Goal: Complete application form

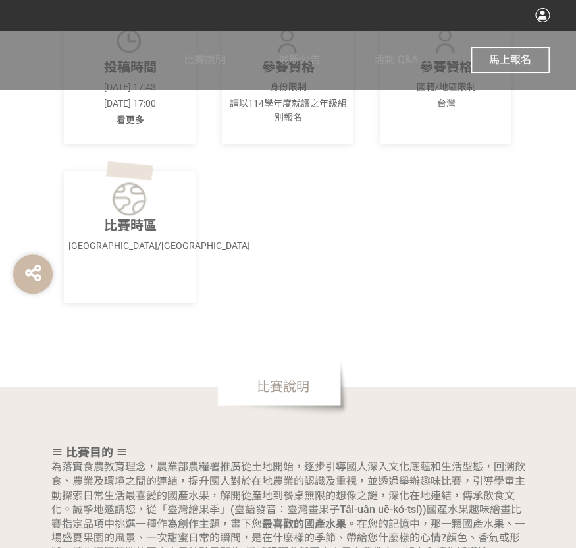
scroll to position [197, 0]
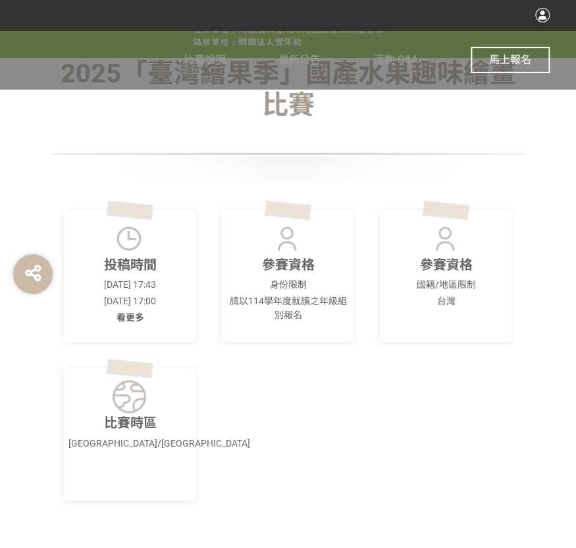
click at [105, 321] on div "投稿時間 [DATE] 17:43 [DATE] 17:00 看更多" at bounding box center [130, 276] width 132 height 132
click at [128, 315] on span "看更多" at bounding box center [130, 317] width 28 height 11
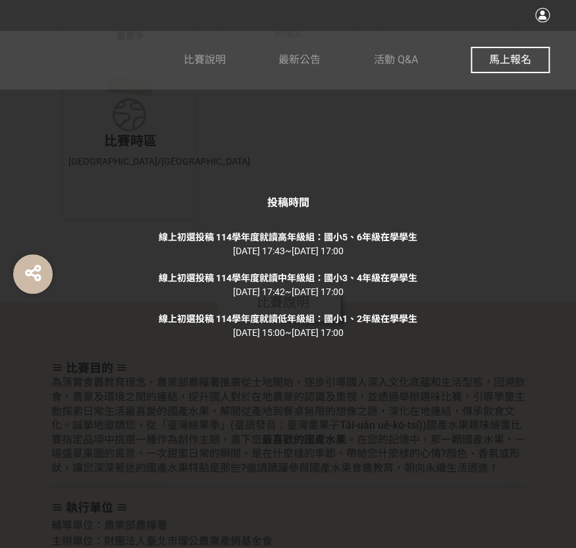
scroll to position [790, 0]
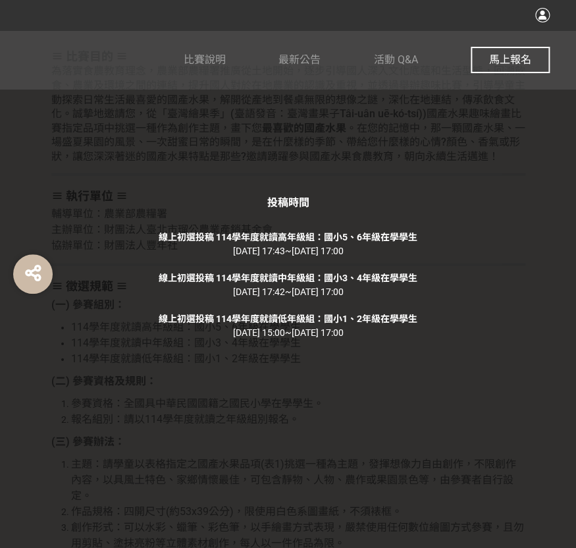
click at [492, 48] on button "馬上報名" at bounding box center [510, 60] width 79 height 26
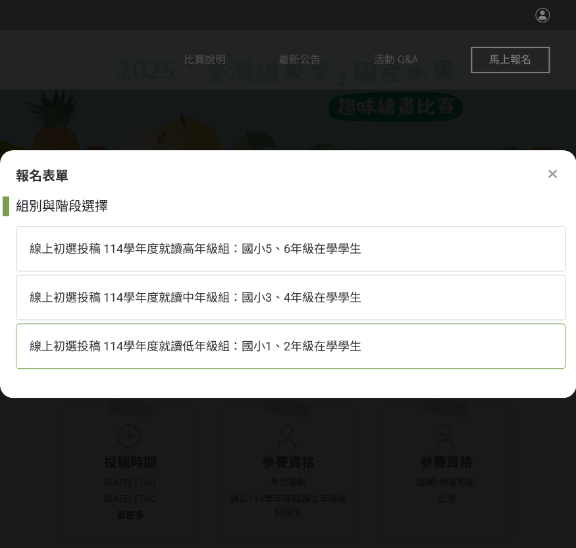
click at [306, 344] on span "線上初選投稿 114學年度就讀低年級組：國小1、2年級在學學生" at bounding box center [196, 346] width 332 height 14
select select "185293:185537"
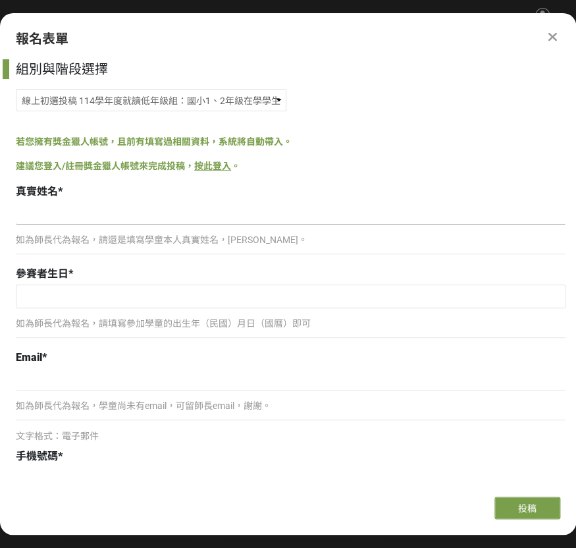
click at [223, 210] on input at bounding box center [291, 213] width 550 height 22
type input "[PERSON_NAME]"
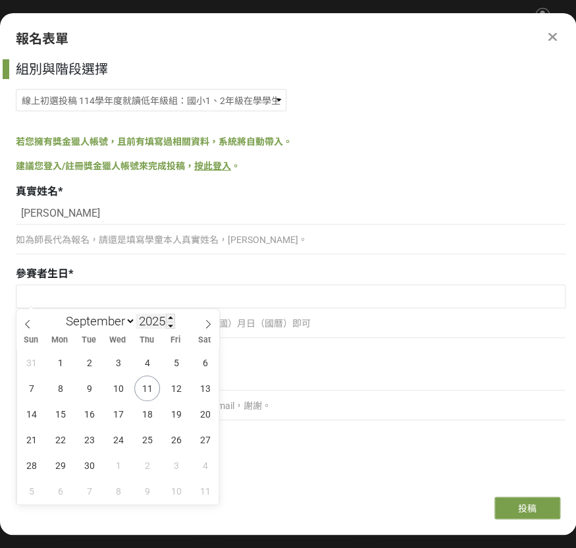
click at [157, 326] on input "2025" at bounding box center [155, 320] width 39 height 15
click at [169, 324] on span at bounding box center [170, 325] width 9 height 8
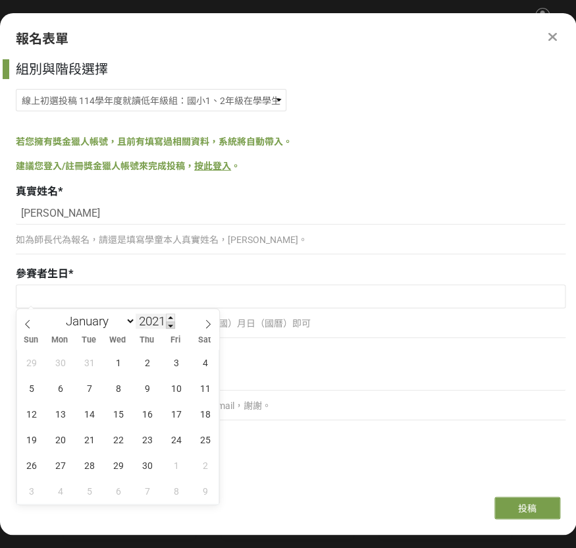
click at [169, 324] on span at bounding box center [170, 325] width 9 height 8
click at [172, 310] on div "January February March April May June July August September October November [D…" at bounding box center [117, 320] width 152 height 22
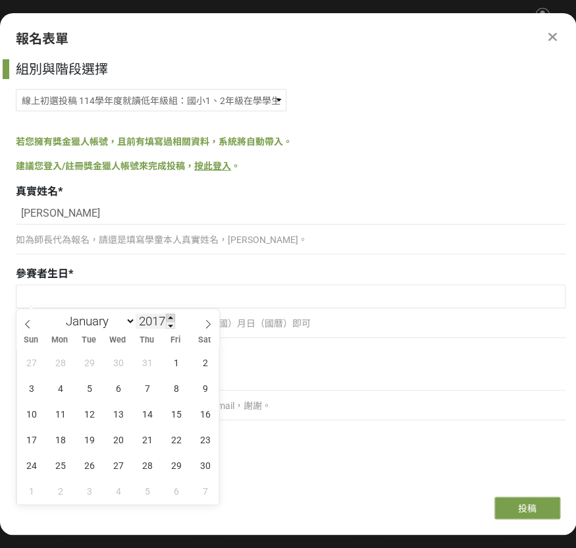
click at [171, 318] on span at bounding box center [170, 317] width 9 height 8
type input "2018"
click at [125, 319] on select "January February March April May June July August September October November De…" at bounding box center [98, 321] width 76 height 16
select select "5"
click at [60, 313] on select "January February March April May June July August September October November De…" at bounding box center [98, 321] width 76 height 16
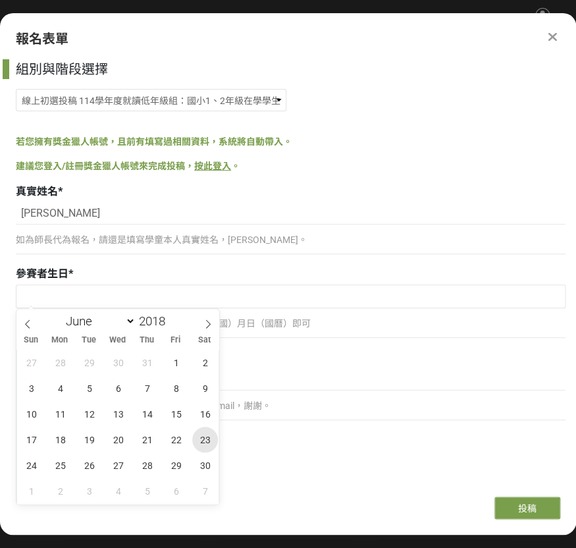
click at [197, 440] on span "23" at bounding box center [205, 440] width 26 height 26
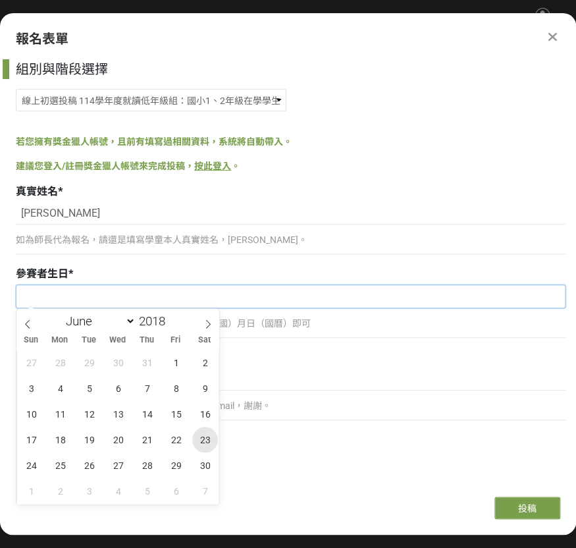
type input "[DATE]"
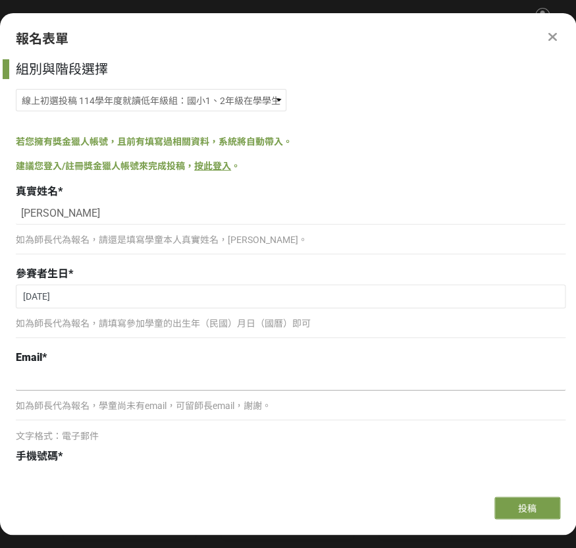
click at [144, 381] on input at bounding box center [291, 379] width 550 height 22
type input "ㄇㄧ"
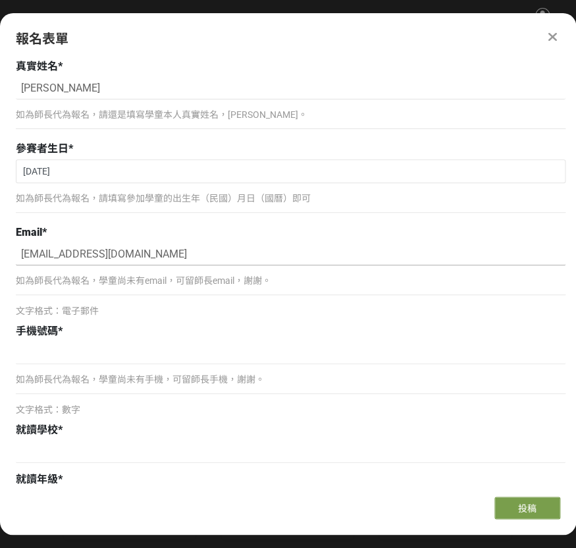
scroll to position [329, 0]
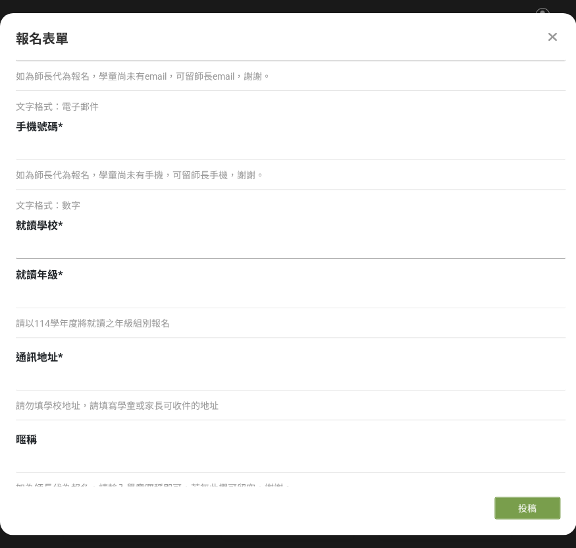
type input "[EMAIL_ADDRESS][DOMAIN_NAME]"
click at [66, 249] on input at bounding box center [291, 247] width 550 height 22
click at [66, 183] on div "如為師長代為報名，學童尚未有手機，可留師長手機，謝謝。" at bounding box center [291, 181] width 550 height 30
click at [76, 157] on input at bounding box center [291, 149] width 550 height 22
type input "0912150135"
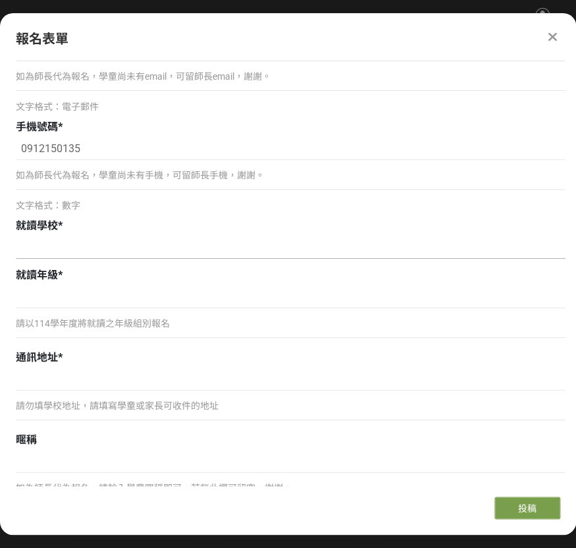
click at [80, 251] on input at bounding box center [291, 247] width 550 height 22
type input "[GEOGRAPHIC_DATA]立[GEOGRAPHIC_DATA]"
type input "二年級"
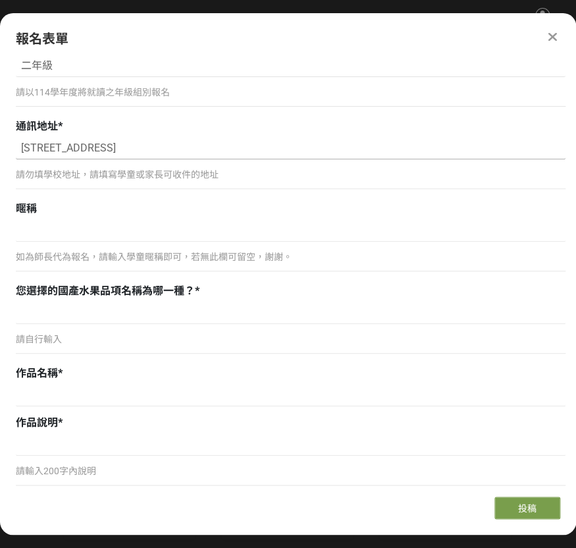
scroll to position [592, 0]
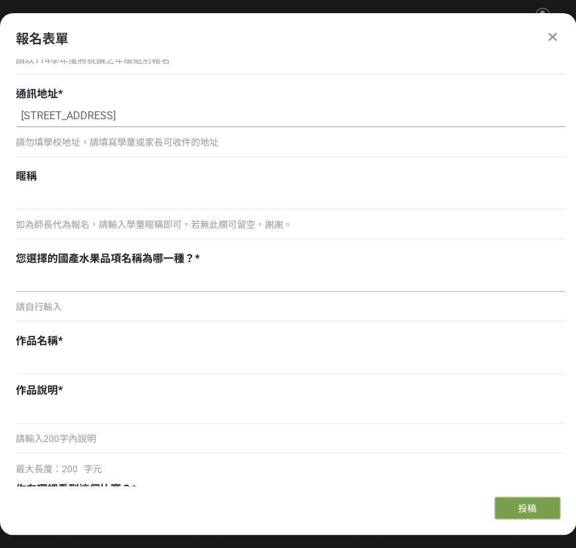
type input "[STREET_ADDRESS]"
click at [271, 271] on input at bounding box center [291, 280] width 550 height 22
type input "葡萄"
click at [80, 359] on input at bounding box center [291, 363] width 550 height 22
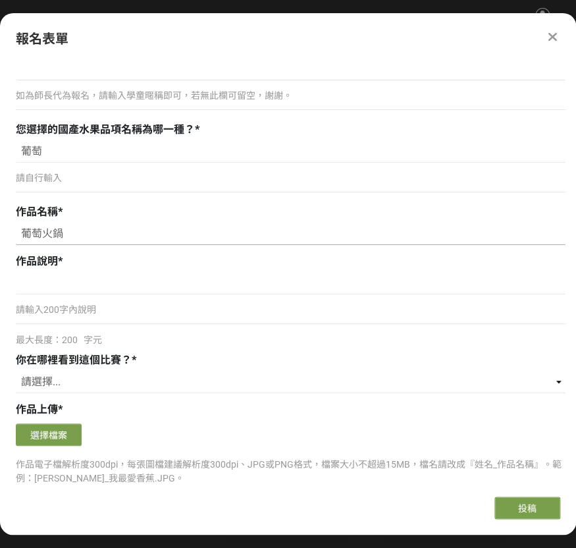
scroll to position [724, 0]
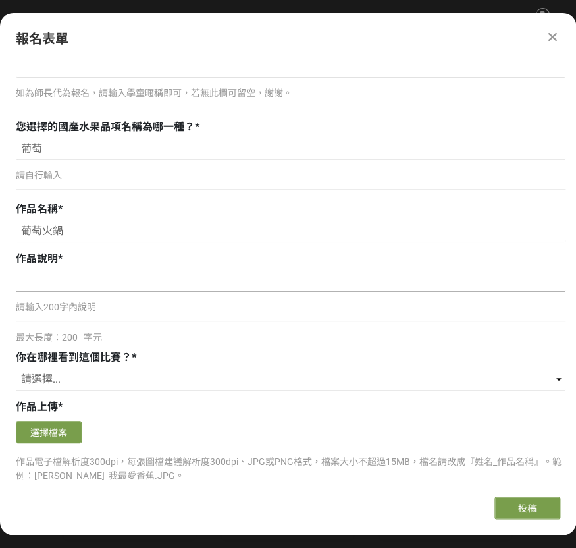
type input "葡萄火鍋"
click at [250, 282] on input at bounding box center [291, 280] width 550 height 22
type input "我最喜歡吃葡萄跟火鍋了，所以想煮一鍋葡萄火鍋來吃吃看。"
click at [79, 371] on select "請選擇... 獎金獵人網站 Facebook / Instagram 校園講座 / 老師系上推薦 電子郵件 海報 其他" at bounding box center [291, 379] width 550 height 22
select select "校園講座 / 老師系上推薦"
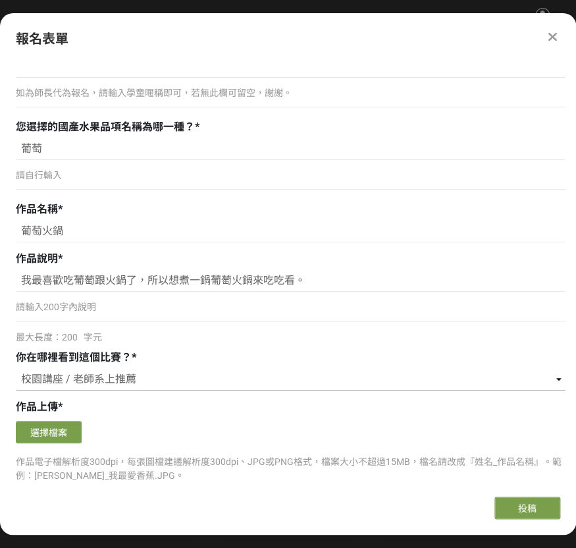
click at [16, 368] on select "請選擇... 獎金獵人網站 Facebook / Instagram 校園講座 / 老師系上推薦 電子郵件 海報 其他" at bounding box center [291, 379] width 550 height 22
click at [118, 427] on div "選擇檔案" at bounding box center [291, 434] width 550 height 26
click at [56, 433] on button "選擇檔案" at bounding box center [49, 432] width 66 height 22
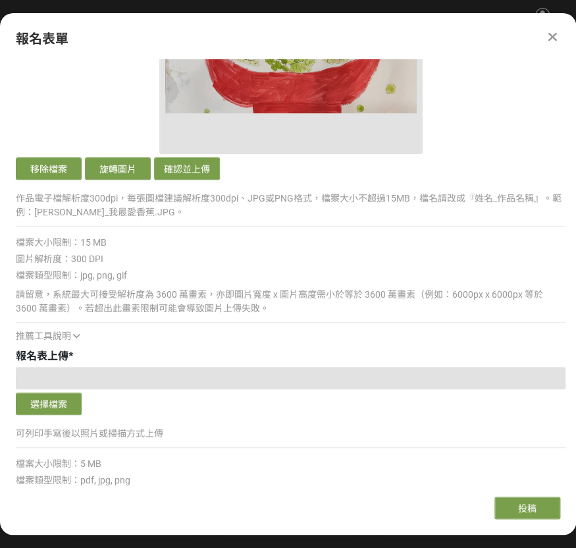
scroll to position [1251, 0]
click at [179, 167] on button "確認並上傳" at bounding box center [187, 168] width 66 height 22
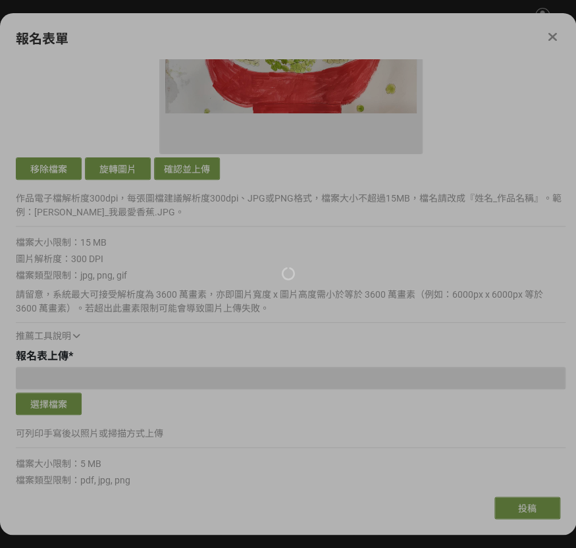
scroll to position [987, 0]
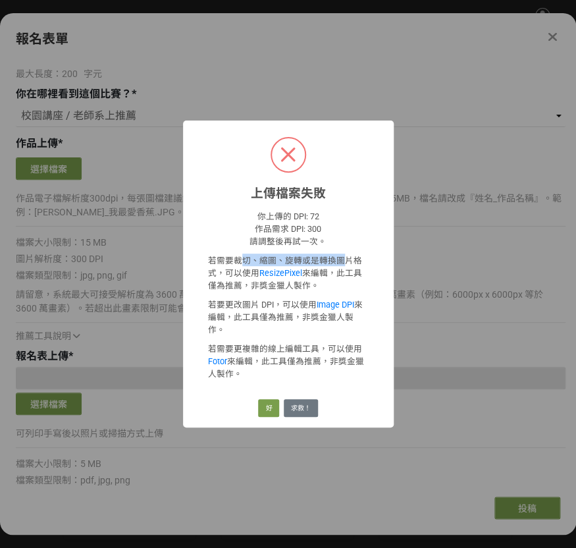
drag, startPoint x: 238, startPoint y: 266, endPoint x: 338, endPoint y: 265, distance: 100.1
click at [338, 265] on p "若需要裁切、縮圖、旋轉或是轉換圖片格式，可以使用 ResizePixel 來編輯，此工具僅為推薦，非獎金獵人製作。" at bounding box center [288, 272] width 161 height 38
drag, startPoint x: 221, startPoint y: 284, endPoint x: 250, endPoint y: 282, distance: 29.7
click at [250, 282] on p "若需要裁切、縮圖、旋轉或是轉換圖片格式，可以使用 ResizePixel 來編輯，此工具僅為推薦，非獎金獵人製作。" at bounding box center [288, 272] width 161 height 38
click at [278, 278] on link "ResizePixel" at bounding box center [280, 273] width 43 height 10
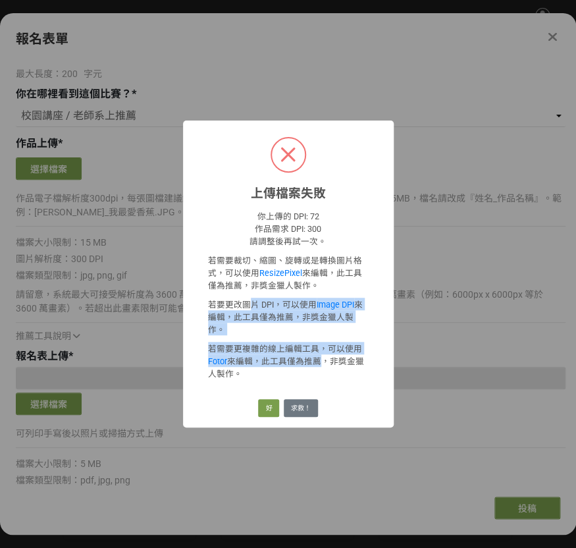
drag, startPoint x: 245, startPoint y: 310, endPoint x: 312, endPoint y: 352, distance: 78.9
click at [312, 352] on div "你上傳的 DPI: 72 作品需求 DPI: 300 請調整後再試一次。 若需要裁切、縮圖、旋轉或是轉換圖片格式，可以使用 ResizePixel 來編輯，此…" at bounding box center [288, 297] width 161 height 176
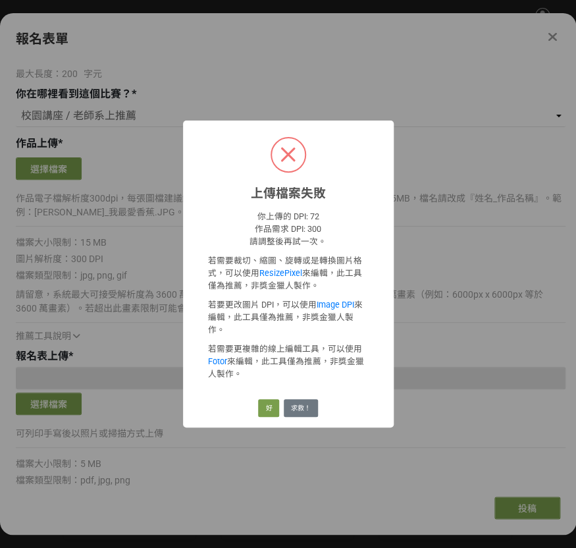
click at [325, 361] on p "若需要更複雜的線上編輯工具，可以使用 Fotor 來編輯，此工具僅為推薦，非獎金獵人製作。" at bounding box center [288, 361] width 161 height 38
click at [289, 401] on button "求救！" at bounding box center [301, 408] width 34 height 18
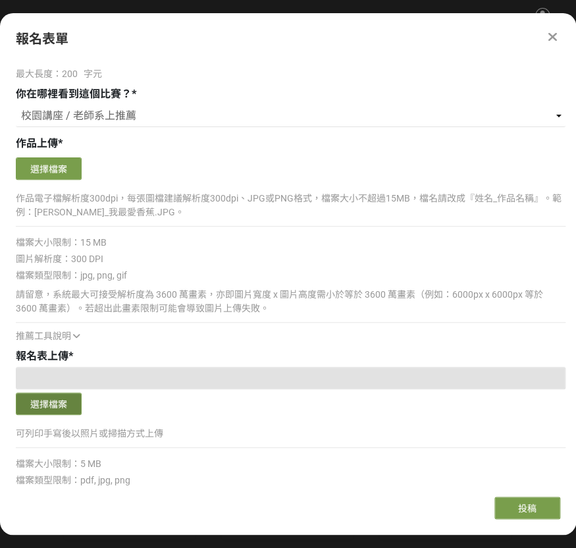
click at [47, 398] on button "選擇檔案" at bounding box center [49, 403] width 66 height 22
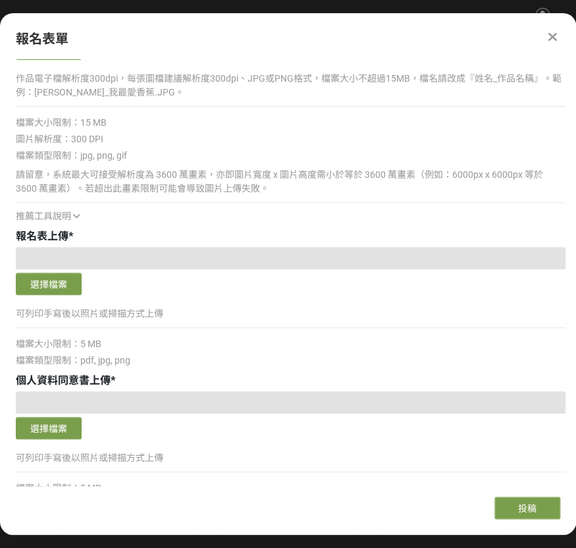
scroll to position [1119, 0]
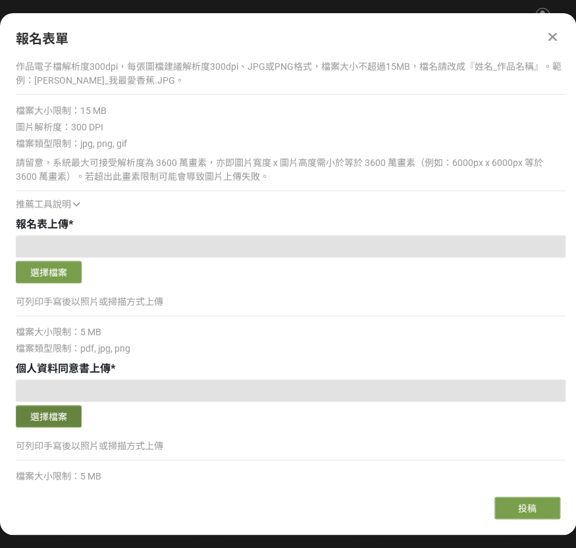
click at [59, 423] on button "選擇檔案" at bounding box center [49, 416] width 66 height 22
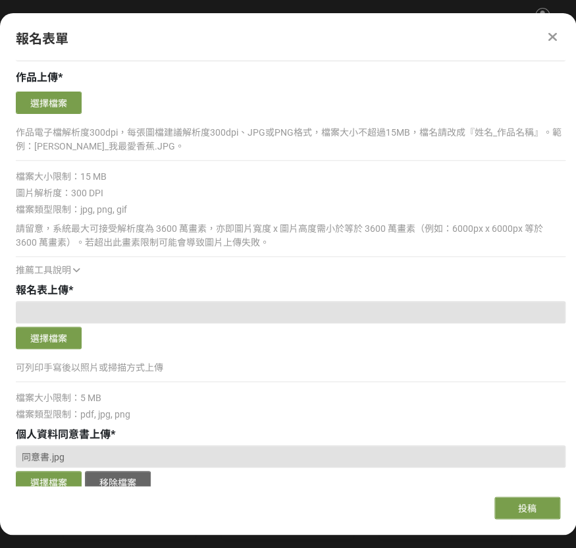
scroll to position [922, 0]
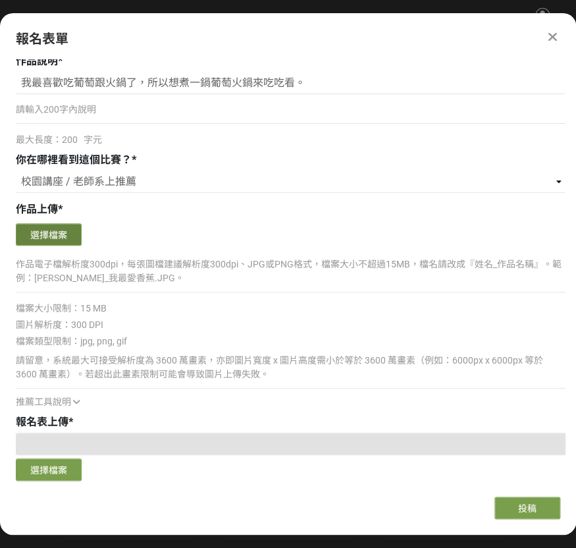
click at [52, 230] on button "選擇檔案" at bounding box center [49, 234] width 66 height 22
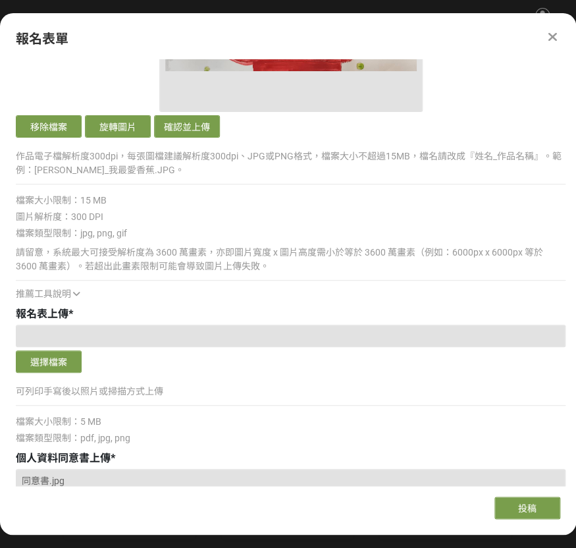
scroll to position [1317, 0]
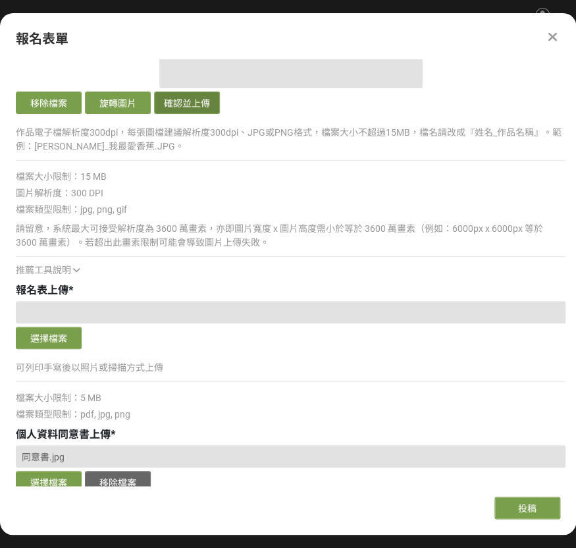
click at [192, 99] on button "確認並上傳" at bounding box center [187, 103] width 66 height 22
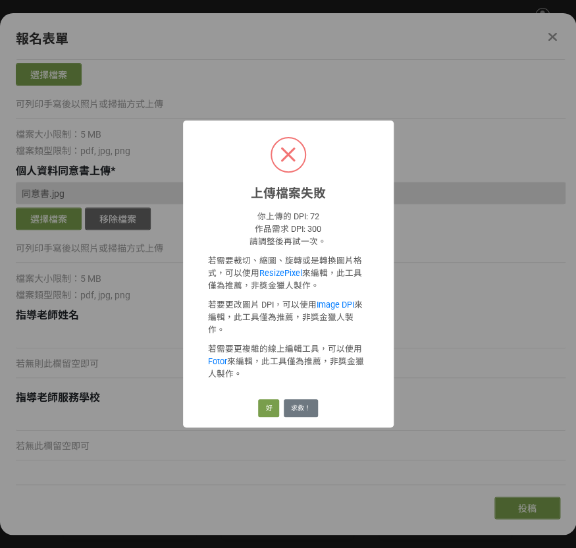
scroll to position [1053, 0]
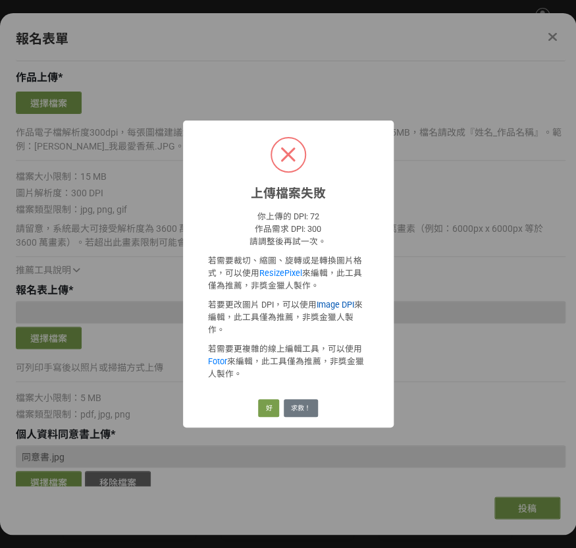
click at [342, 309] on link "Image DPI" at bounding box center [336, 305] width 38 height 10
click at [271, 401] on button "好" at bounding box center [268, 408] width 21 height 18
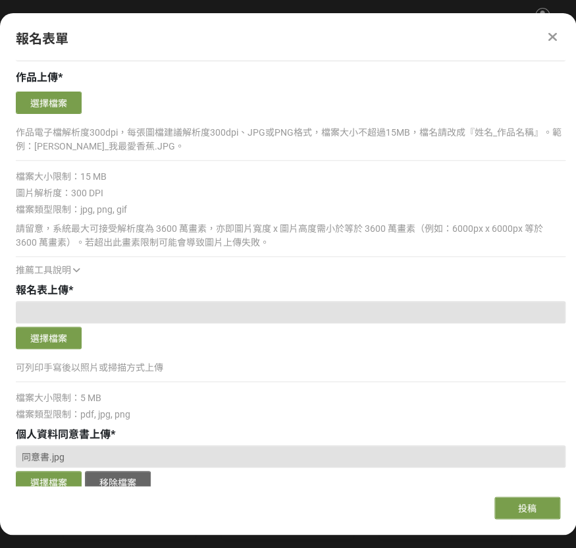
click at [117, 317] on div at bounding box center [291, 312] width 550 height 22
click at [66, 101] on button "選擇檔案" at bounding box center [49, 103] width 66 height 22
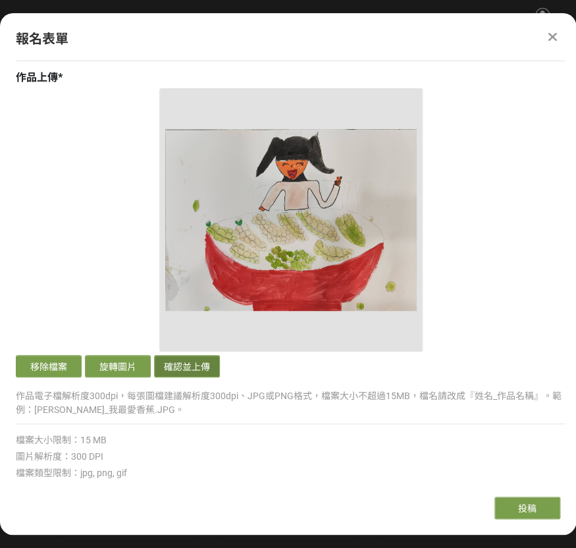
click at [178, 359] on button "確認並上傳" at bounding box center [187, 366] width 66 height 22
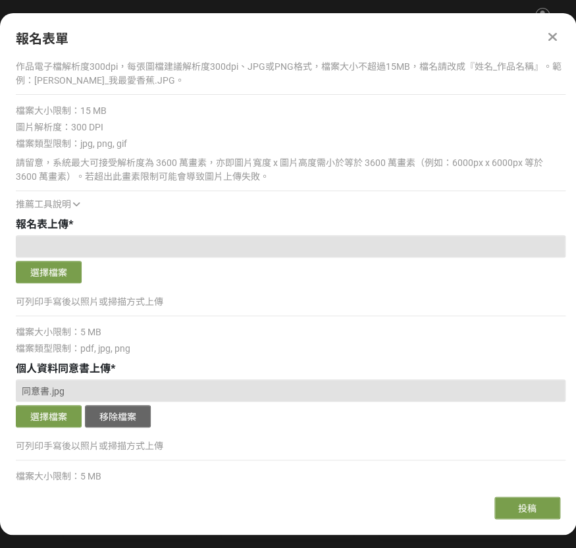
scroll to position [1608, 0]
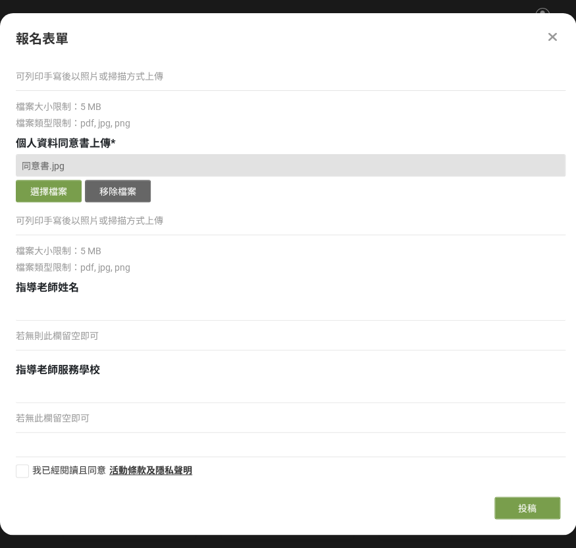
click at [19, 466] on div at bounding box center [22, 470] width 13 height 13
checkbox input "true"
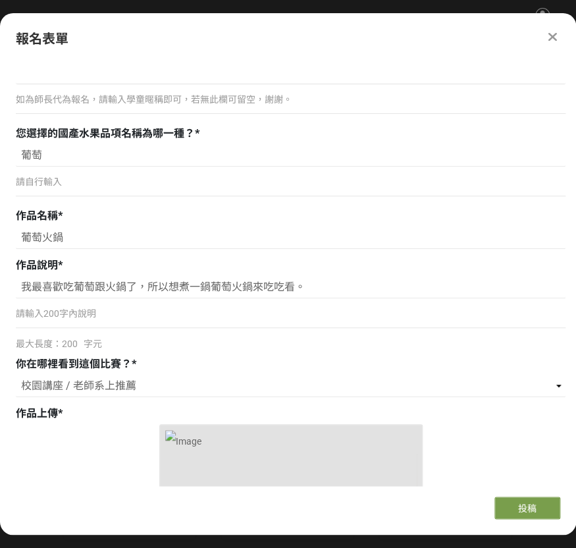
scroll to position [620, 0]
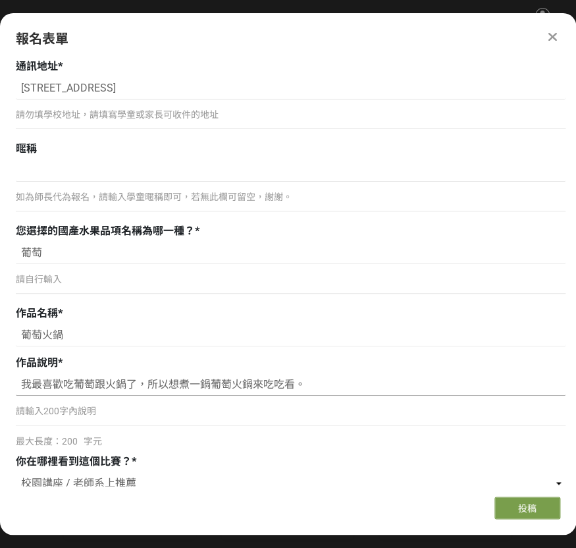
drag, startPoint x: 19, startPoint y: 385, endPoint x: 386, endPoint y: 376, distance: 366.8
click at [386, 376] on input "我最喜歡吃葡萄跟火鍋了，所以想煮一鍋葡萄火鍋來吃吃看。" at bounding box center [291, 384] width 550 height 22
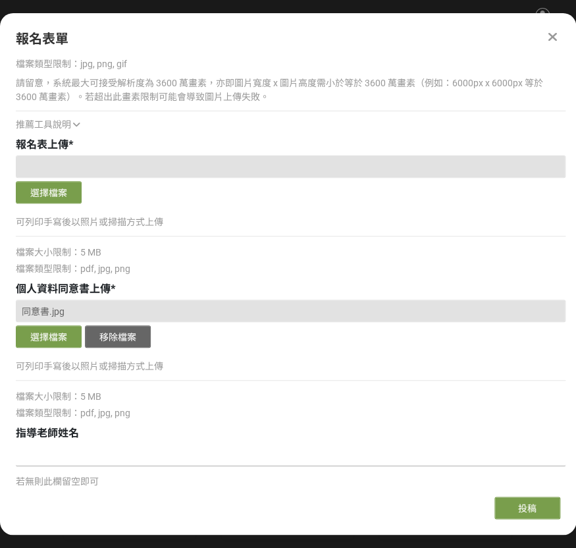
scroll to position [1476, 0]
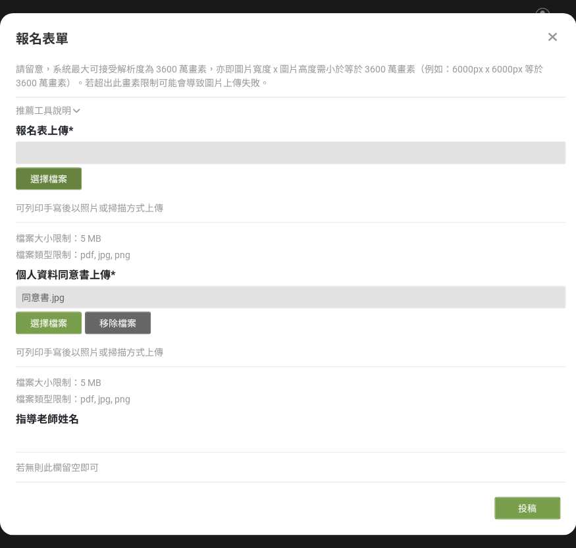
click at [56, 183] on button "選擇檔案" at bounding box center [49, 178] width 66 height 22
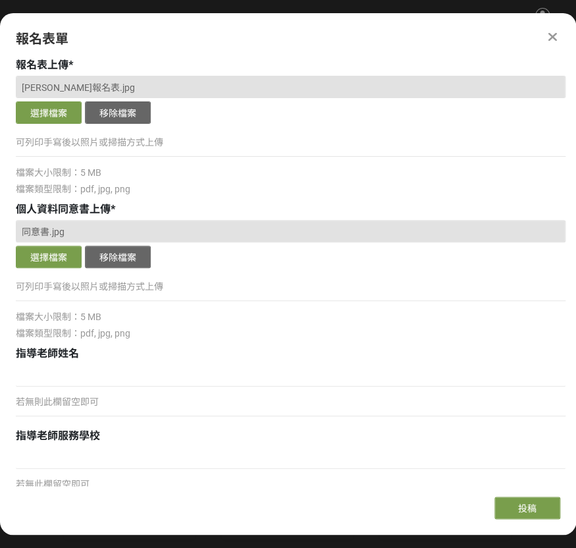
scroll to position [1608, 0]
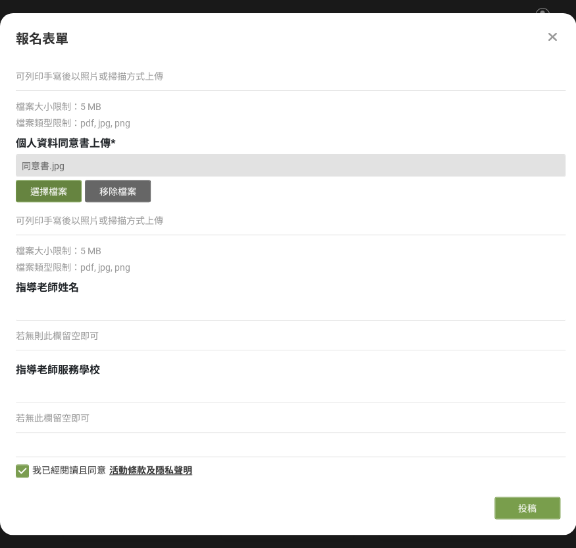
click at [38, 183] on button "選擇檔案" at bounding box center [49, 191] width 66 height 22
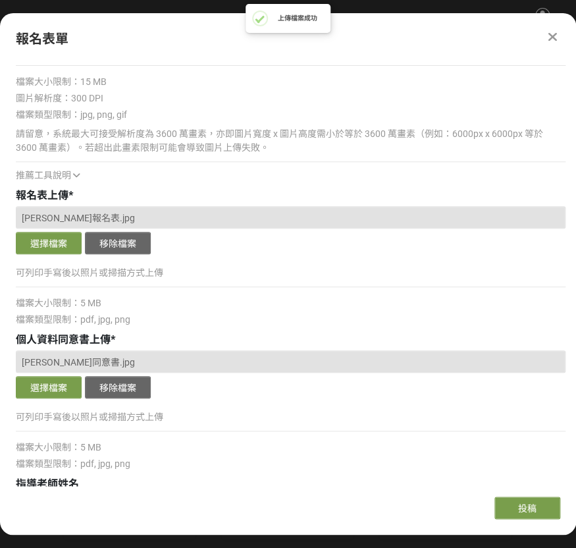
scroll to position [1410, 0]
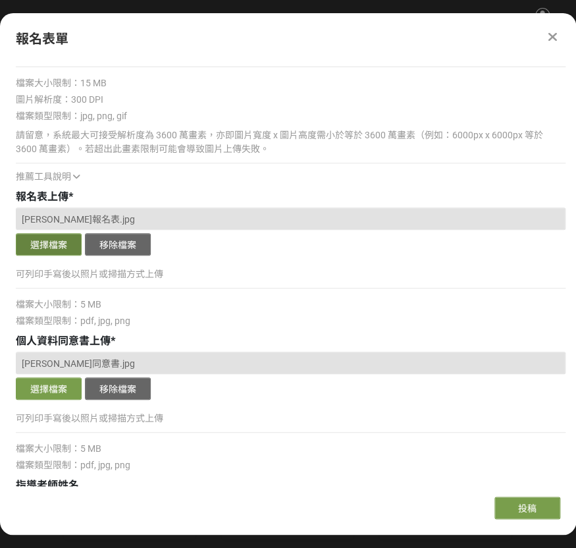
click at [63, 247] on button "選擇檔案" at bounding box center [49, 244] width 66 height 22
click at [49, 246] on button "選擇檔案" at bounding box center [49, 244] width 66 height 22
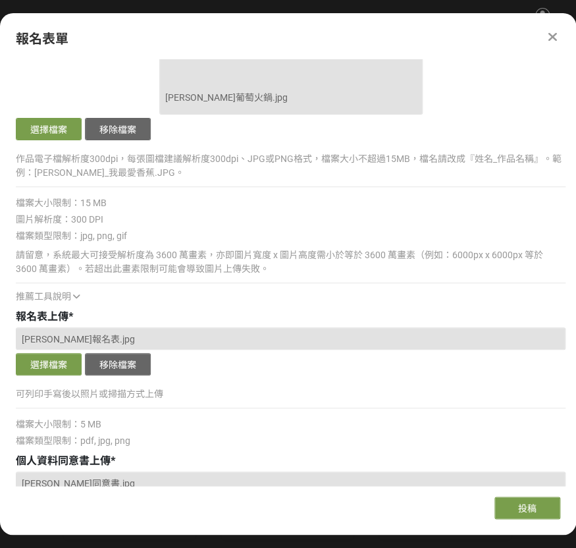
scroll to position [1278, 0]
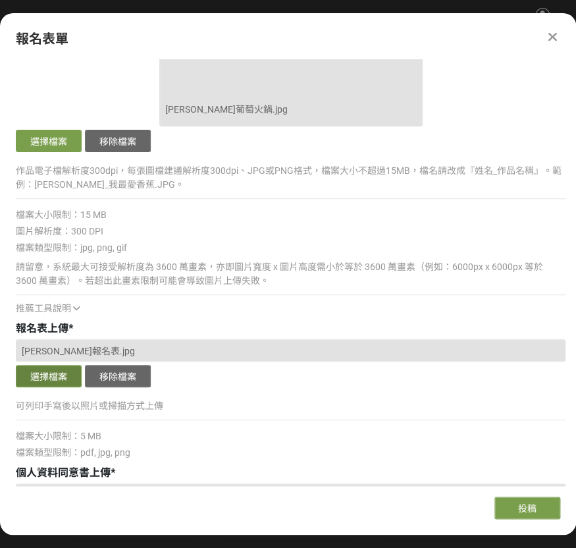
click at [65, 377] on button "選擇檔案" at bounding box center [49, 376] width 66 height 22
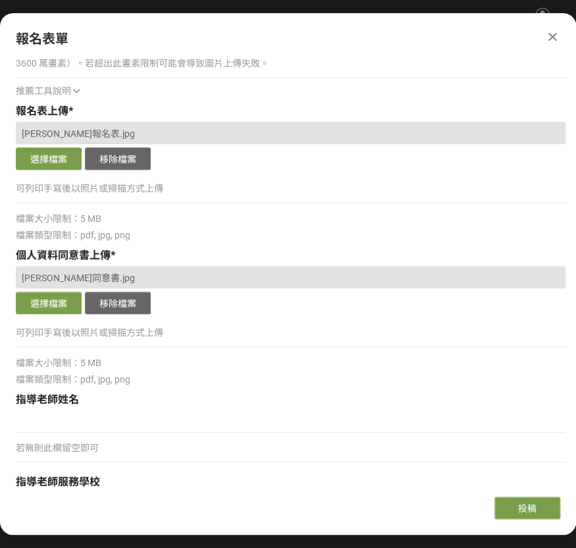
scroll to position [1542, 0]
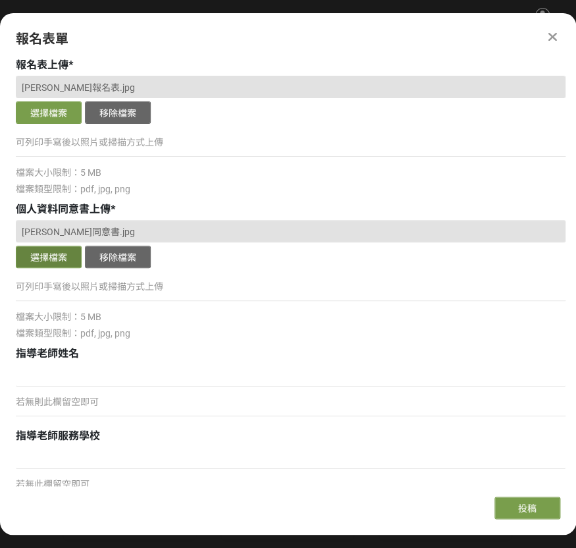
click at [66, 253] on button "選擇檔案" at bounding box center [49, 257] width 66 height 22
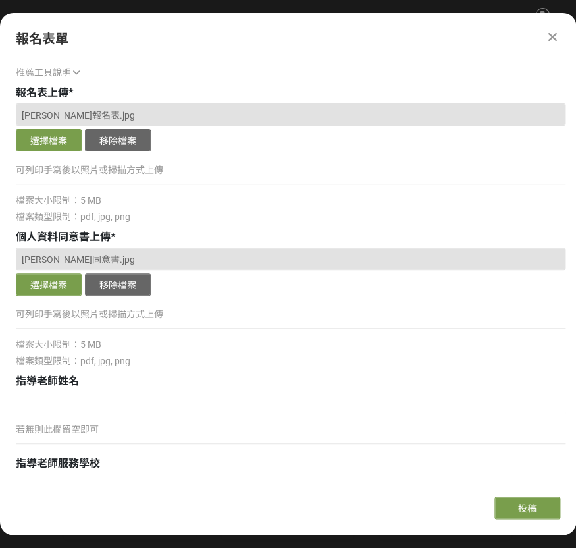
scroll to position [1608, 0]
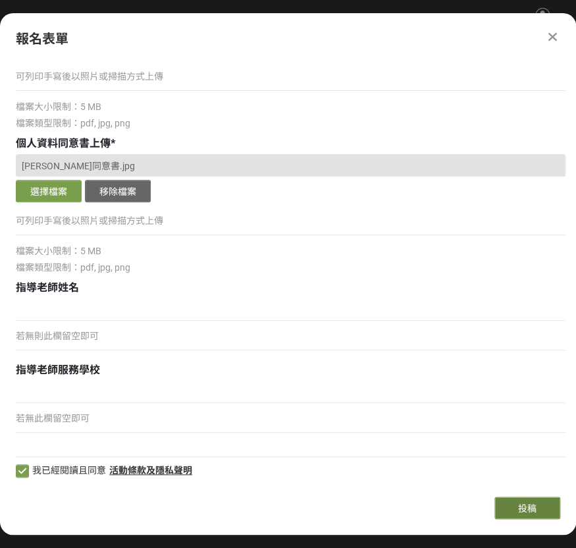
click at [520, 500] on button "投稿" at bounding box center [527, 507] width 66 height 22
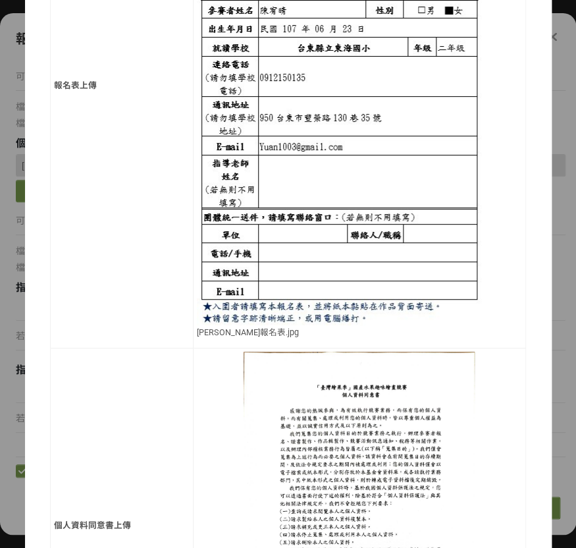
scroll to position [870, 0]
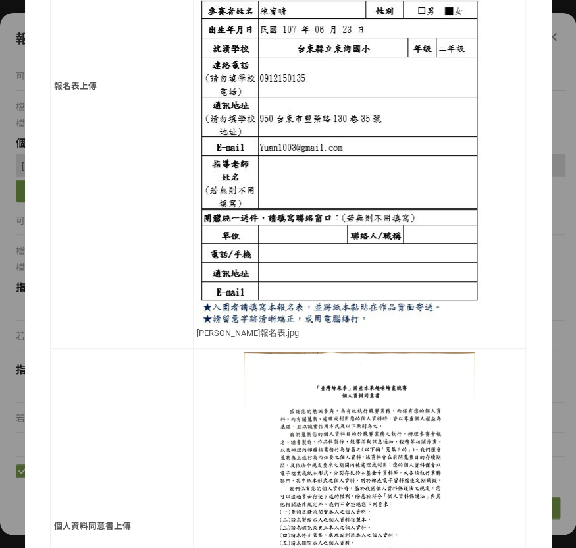
click at [386, 44] on img at bounding box center [339, 75] width 284 height 501
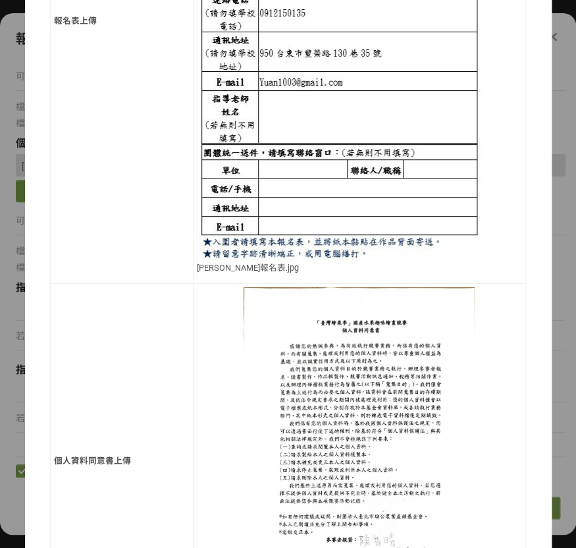
scroll to position [936, 0]
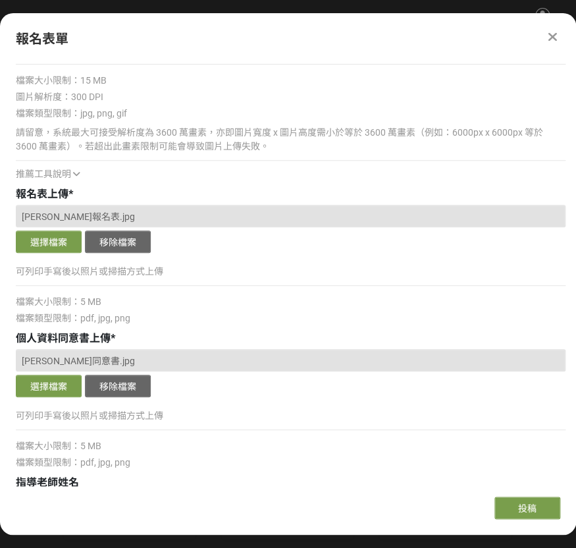
scroll to position [1410, 0]
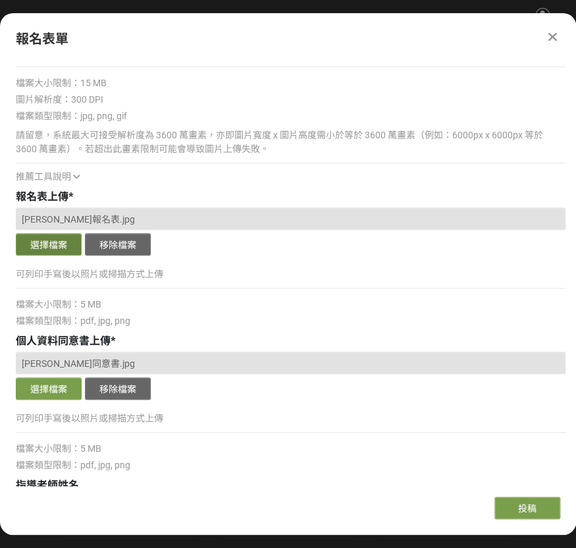
click at [72, 248] on button "選擇檔案" at bounding box center [49, 244] width 66 height 22
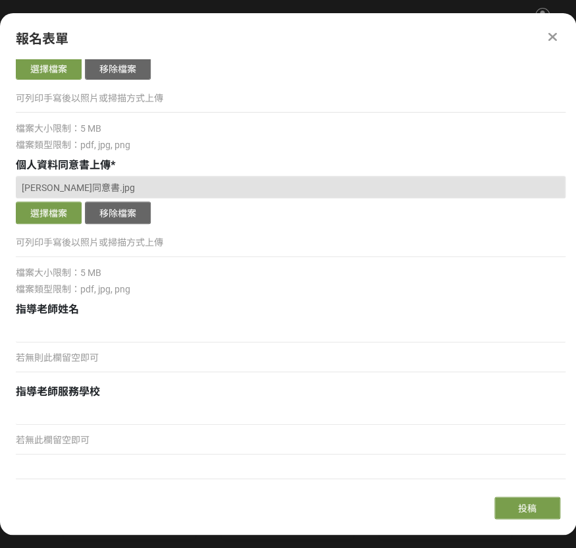
scroll to position [1608, 0]
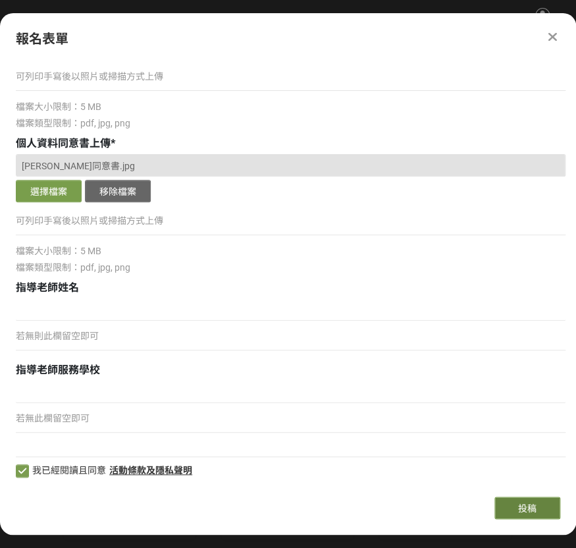
click at [508, 506] on button "投稿" at bounding box center [527, 507] width 66 height 22
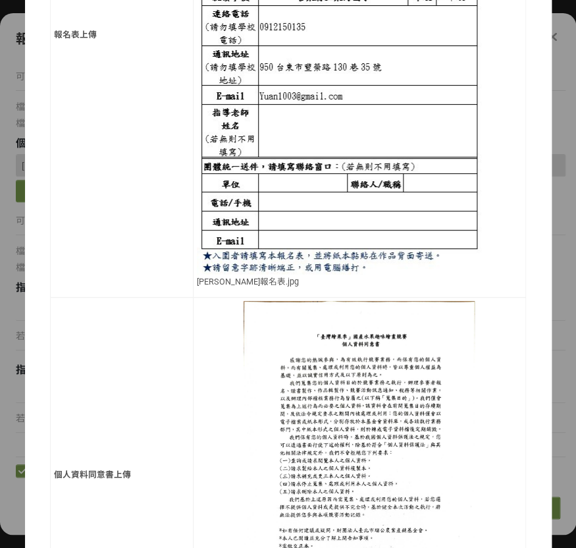
scroll to position [936, 0]
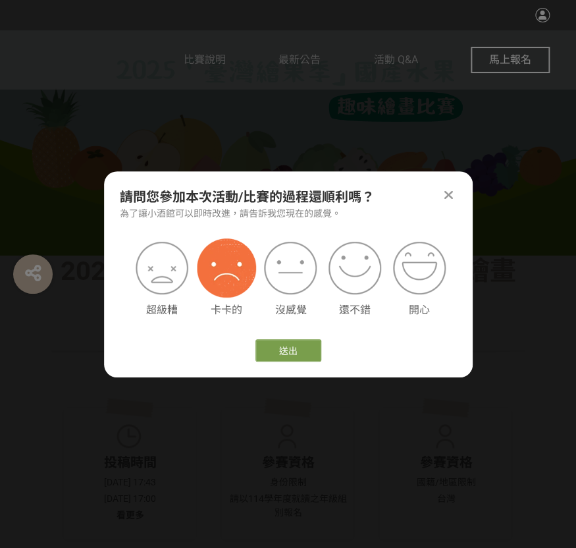
click at [238, 283] on img at bounding box center [226, 267] width 59 height 59
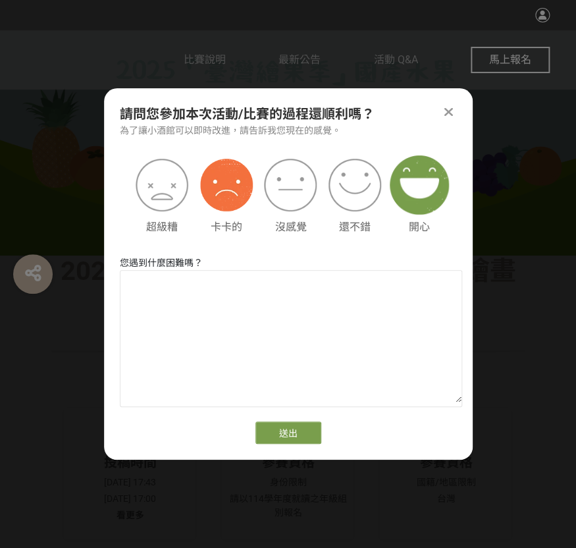
click at [421, 192] on img at bounding box center [419, 184] width 59 height 59
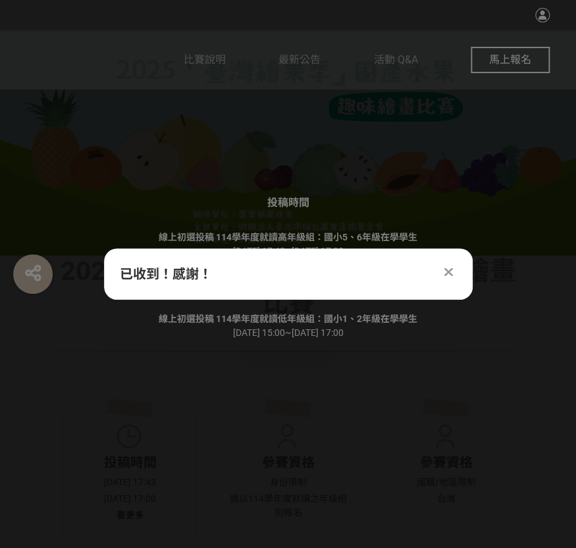
click at [304, 434] on div "投稿時間 線上初選投稿 114學年度就讀高年級組：國小5、6年級在學學生 [DATE] 17:43 ~ [DATE] 17:00 線上初選投稿 114學年度就…" at bounding box center [288, 274] width 576 height 548
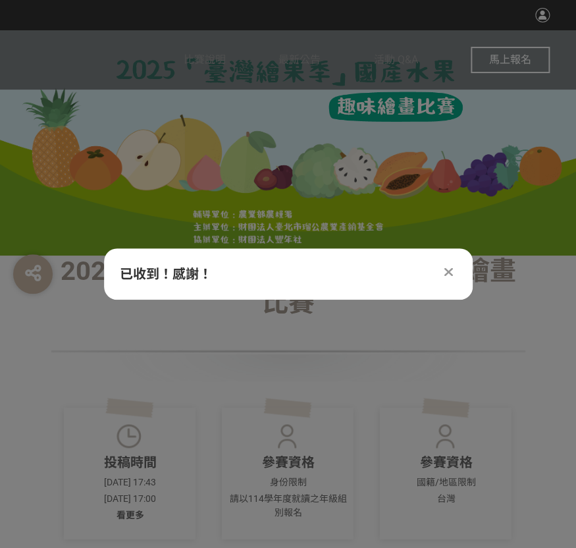
click at [451, 267] on icon at bounding box center [448, 271] width 9 height 13
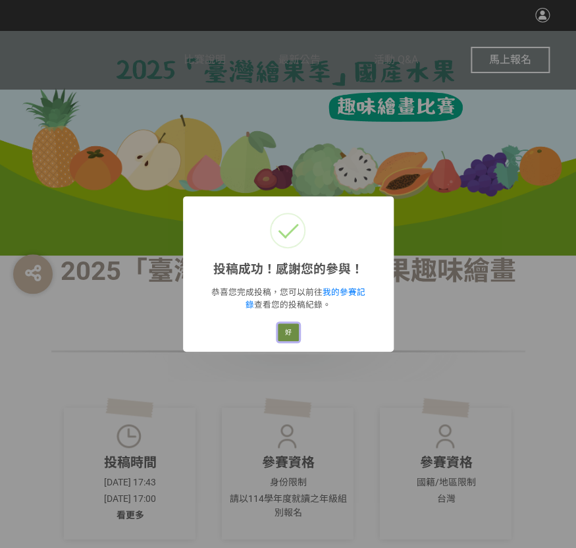
click at [293, 330] on button "好" at bounding box center [288, 332] width 21 height 18
